Goal: Task Accomplishment & Management: Manage account settings

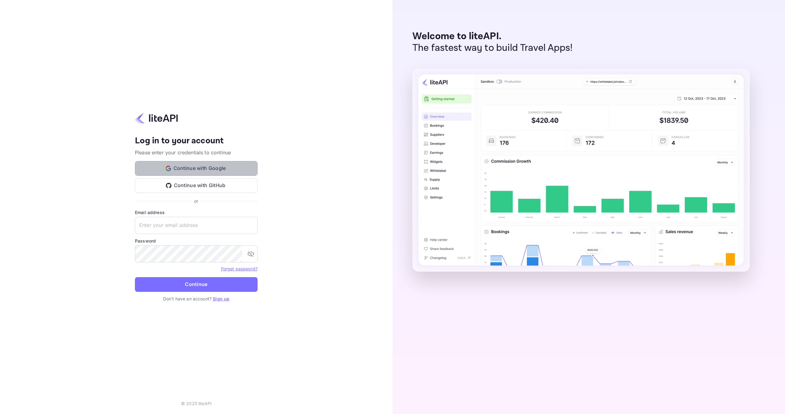
click at [222, 170] on button "Continue with Google" at bounding box center [196, 168] width 123 height 15
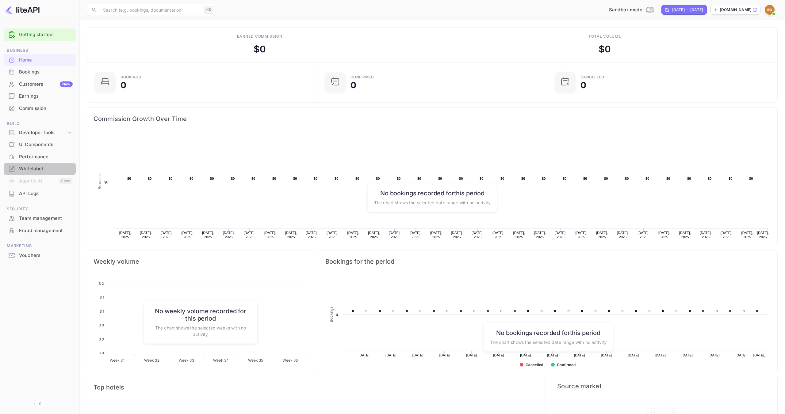
click at [29, 171] on div "Whitelabel" at bounding box center [46, 169] width 54 height 7
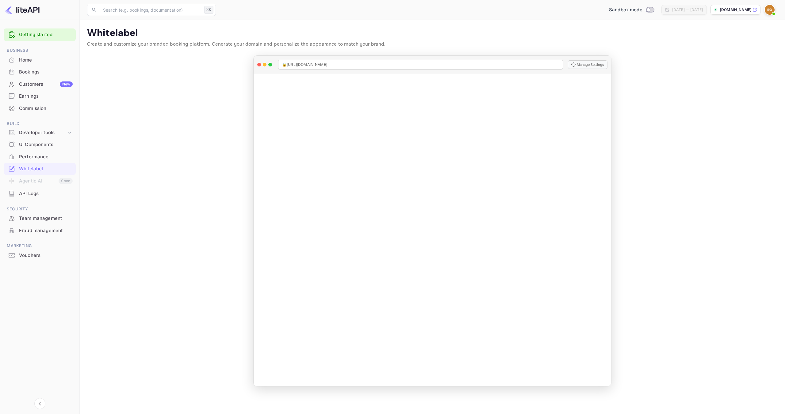
click at [750, 9] on p "[DOMAIN_NAME]" at bounding box center [735, 10] width 31 height 6
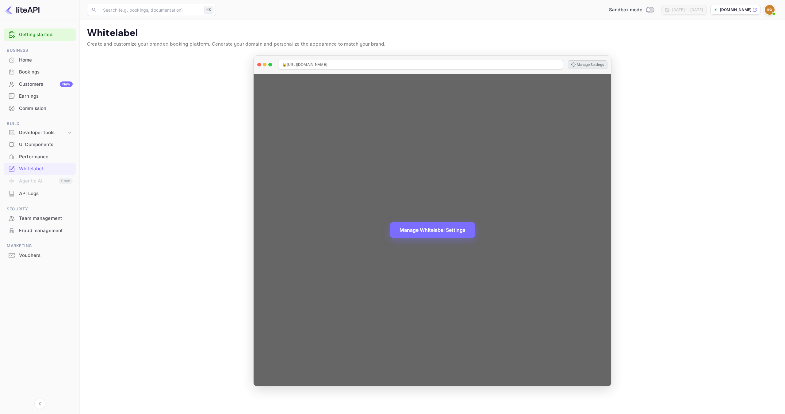
click at [597, 63] on button "Manage Settings" at bounding box center [588, 64] width 40 height 9
drag, startPoint x: 299, startPoint y: 63, endPoint x: 353, endPoint y: 59, distance: 54.1
click at [353, 60] on div "🔒 [URL][DOMAIN_NAME]" at bounding box center [420, 65] width 285 height 10
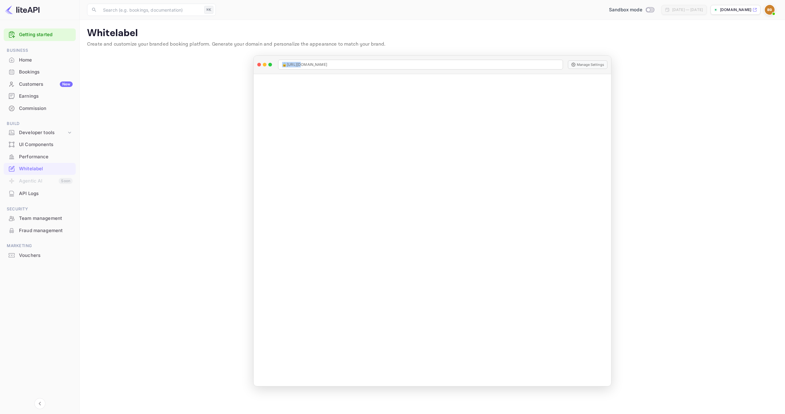
click at [367, 51] on main "Whitelabel Create and customize your branded booking platform. Generate your do…" at bounding box center [432, 217] width 705 height 395
click at [748, 9] on p "[DOMAIN_NAME]" at bounding box center [735, 10] width 31 height 6
